Goal: Transaction & Acquisition: Purchase product/service

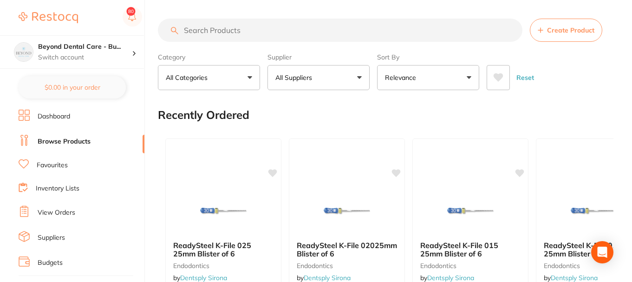
click at [217, 31] on input "search" at bounding box center [340, 30] width 365 height 23
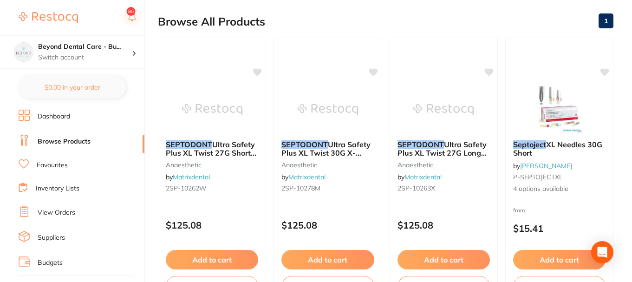
scroll to position [93, 0]
type input "septode"
click at [52, 160] on li "Favourites" at bounding box center [82, 165] width 126 height 12
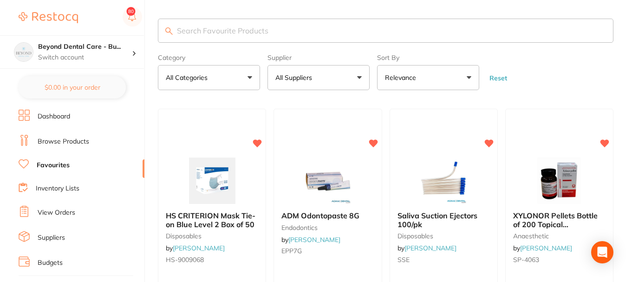
click at [222, 30] on input "search" at bounding box center [386, 31] width 456 height 24
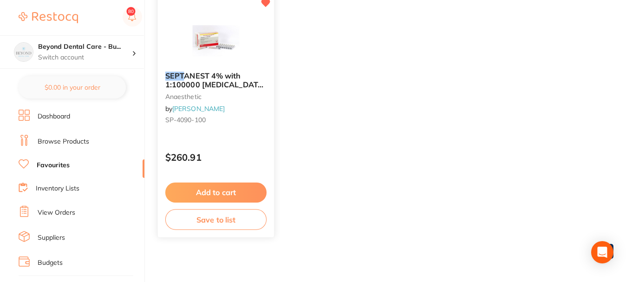
scroll to position [93, 0]
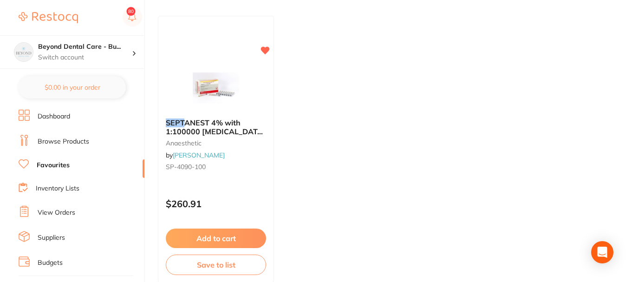
type input "sept"
click at [220, 236] on button "Add to cart" at bounding box center [215, 239] width 101 height 20
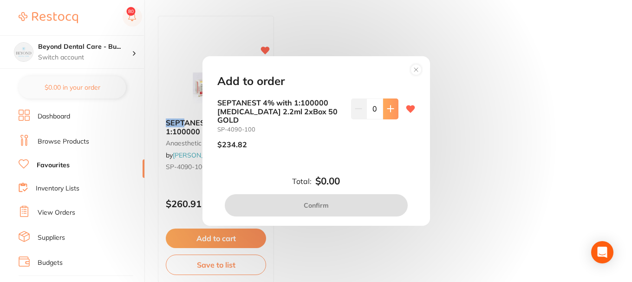
click at [387, 118] on button at bounding box center [390, 108] width 15 height 20
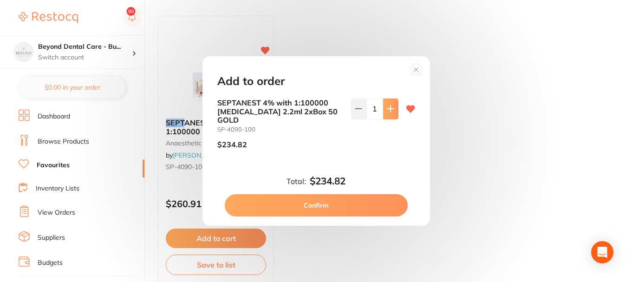
click at [387, 118] on button at bounding box center [390, 108] width 15 height 20
type input "3"
click at [301, 201] on button "Confirm" at bounding box center [316, 205] width 183 height 22
checkbox input "false"
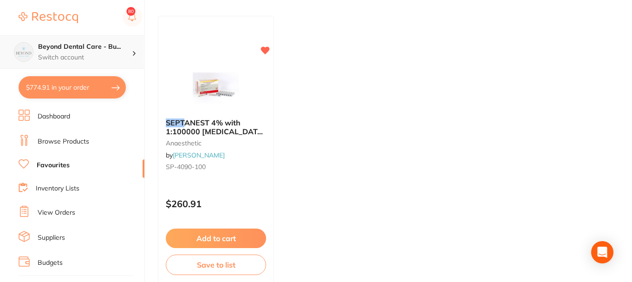
click at [85, 50] on h4 "Beyond Dental Care - Bu..." at bounding box center [85, 46] width 94 height 9
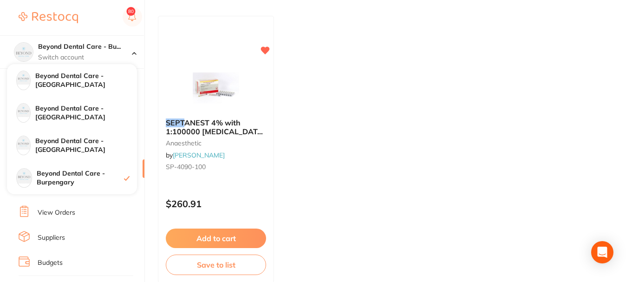
click at [55, 261] on link "Budgets" at bounding box center [50, 262] width 25 height 9
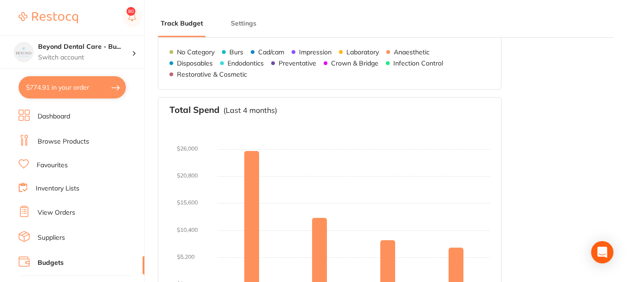
type input "6,886"
type input "0.0"
type input "172,141"
type input "6,886"
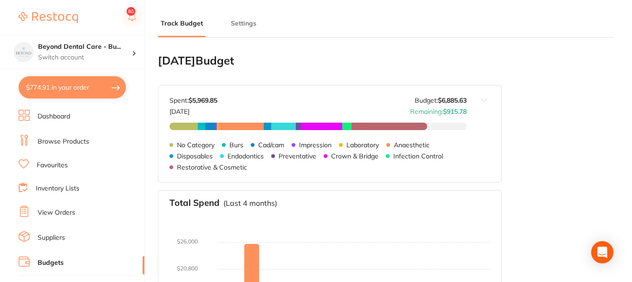
click at [90, 85] on button "$774.91 in your order" at bounding box center [72, 87] width 107 height 22
checkbox input "true"
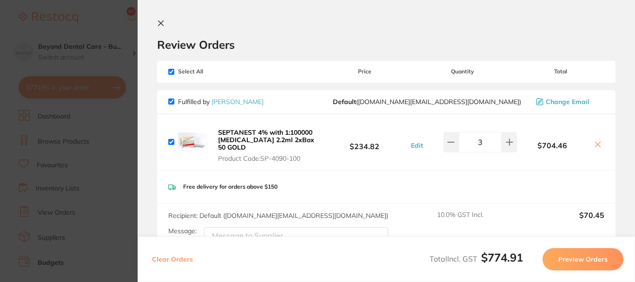
scroll to position [86, 0]
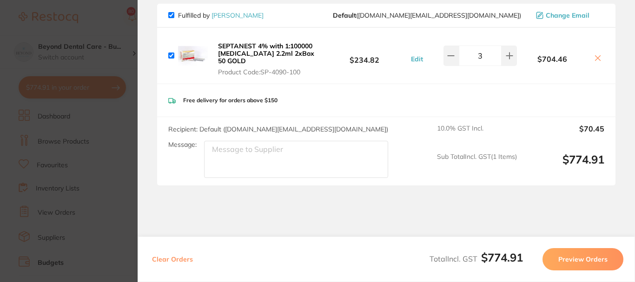
click at [575, 259] on button "Preview Orders" at bounding box center [582, 259] width 81 height 22
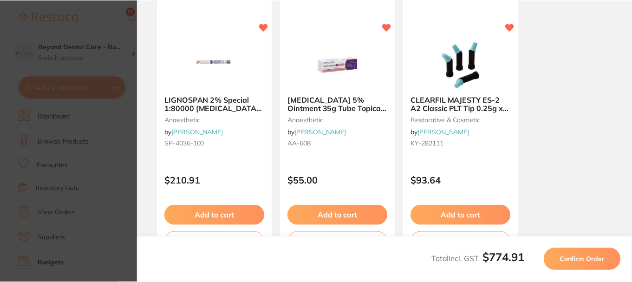
scroll to position [0, 0]
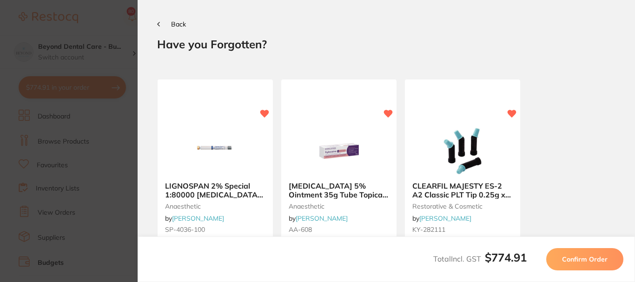
click at [594, 261] on span "Confirm Order" at bounding box center [585, 259] width 46 height 8
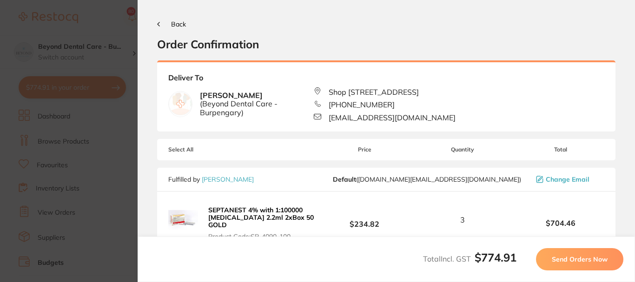
click at [589, 260] on span "Send Orders Now" at bounding box center [579, 259] width 56 height 8
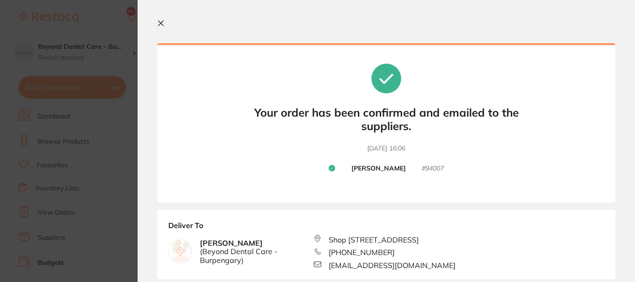
click at [163, 23] on icon at bounding box center [160, 23] width 7 height 7
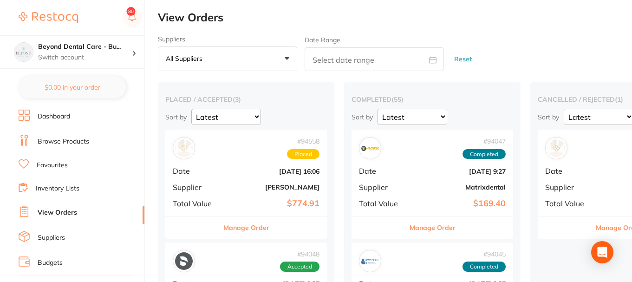
click at [57, 266] on link "Budgets" at bounding box center [50, 262] width 25 height 9
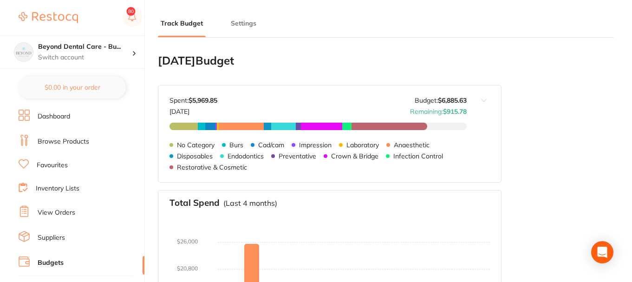
type input "6,886"
type input "0.0"
type input "172,141"
type input "6,886"
